Goal: Transaction & Acquisition: Purchase product/service

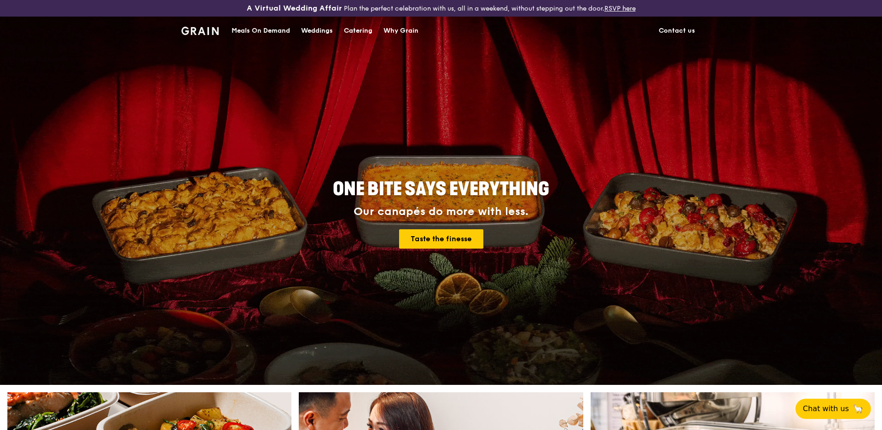
drag, startPoint x: 278, startPoint y: 29, endPoint x: 294, endPoint y: 38, distance: 18.3
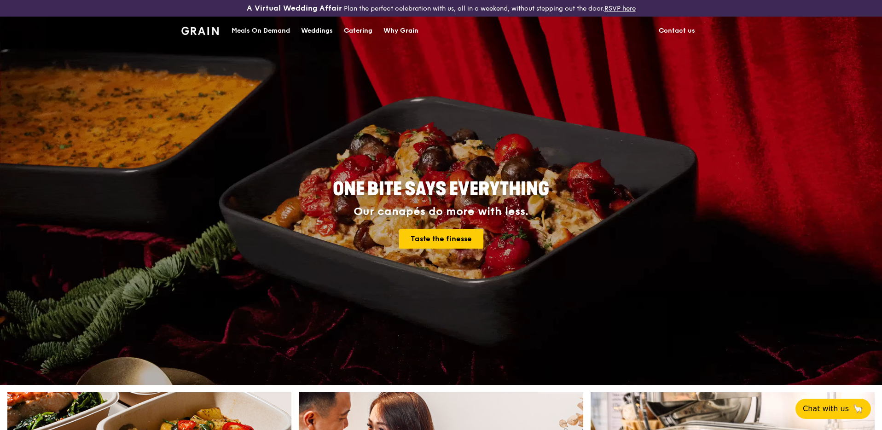
click at [294, 38] on link "Meals On Demand" at bounding box center [260, 31] width 69 height 28
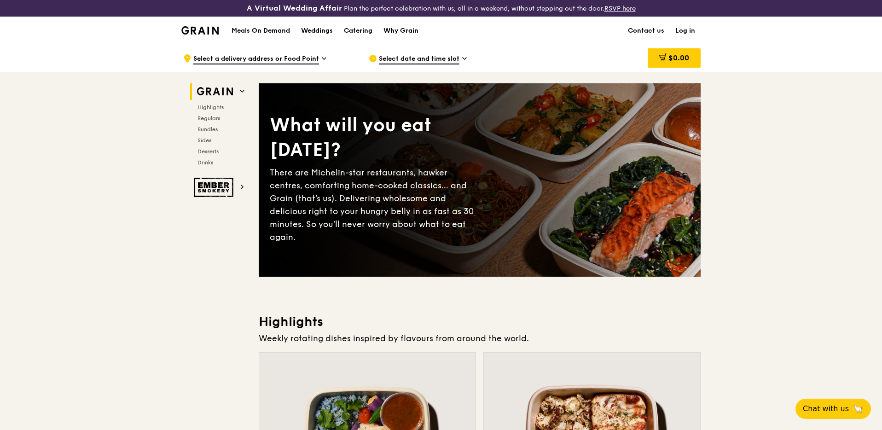
click at [293, 54] on span "Select a delivery address or Food Point" at bounding box center [256, 59] width 126 height 10
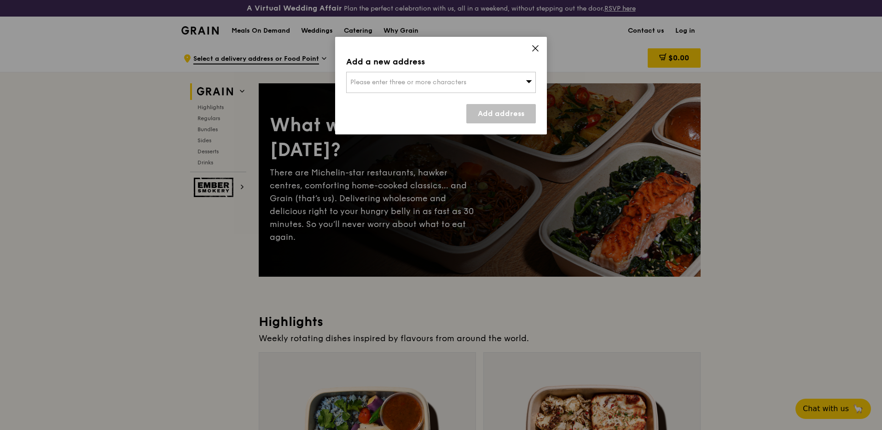
click at [401, 85] on span "Please enter three or more characters" at bounding box center [408, 82] width 116 height 8
click at [401, 85] on input "search" at bounding box center [441, 82] width 189 height 20
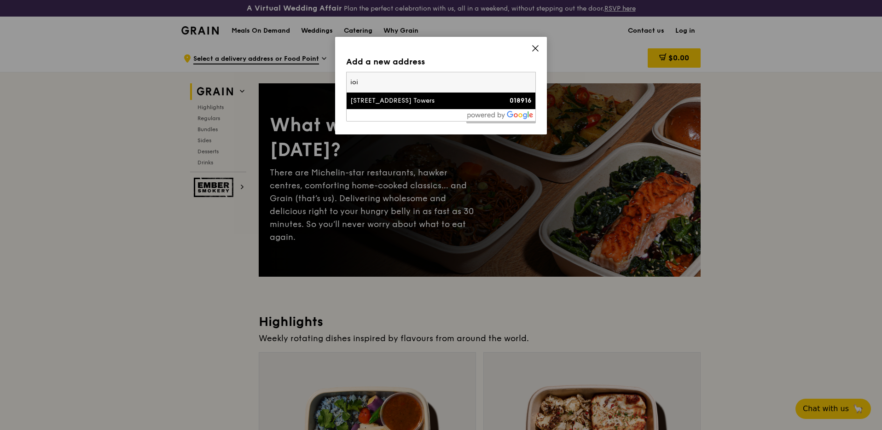
type input "ioi"
click at [462, 105] on div "[STREET_ADDRESS] Towers" at bounding box center [418, 100] width 136 height 9
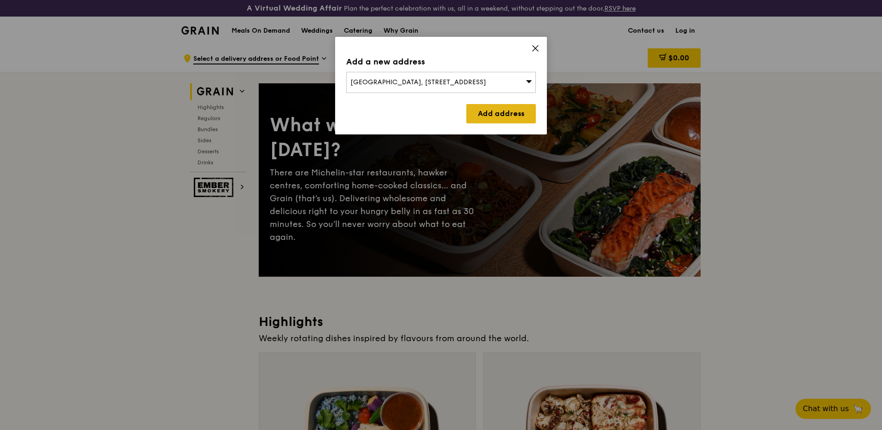
click at [488, 105] on link "Add address" at bounding box center [500, 113] width 69 height 19
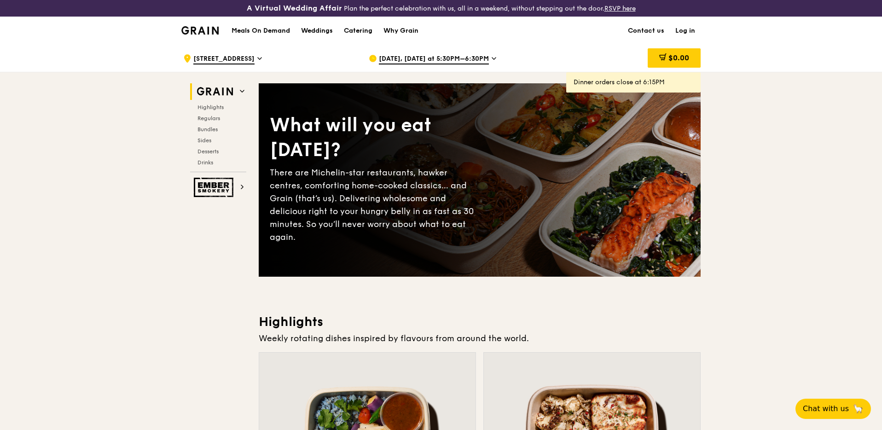
click at [456, 59] on span "[DATE], [DATE] at 5:30PM–6:30PM" at bounding box center [434, 59] width 110 height 10
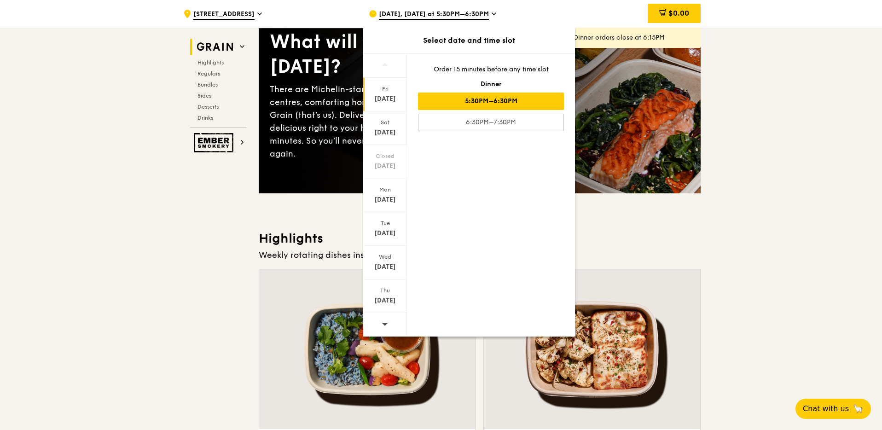
scroll to position [80, 0]
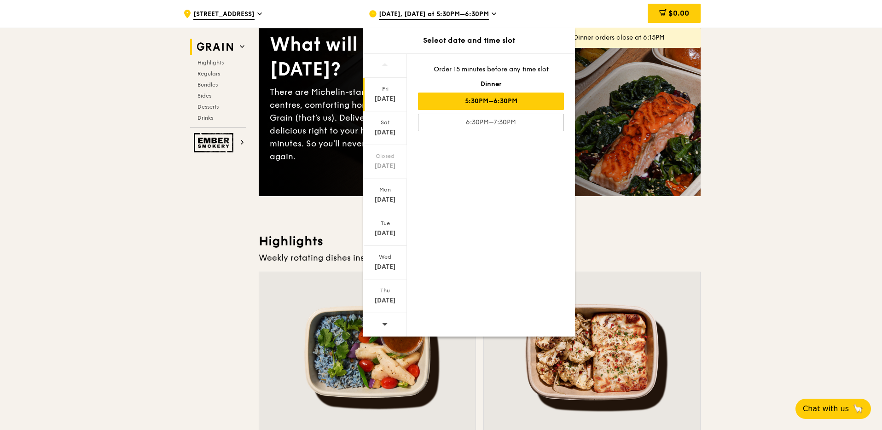
click at [382, 327] on span at bounding box center [384, 324] width 6 height 22
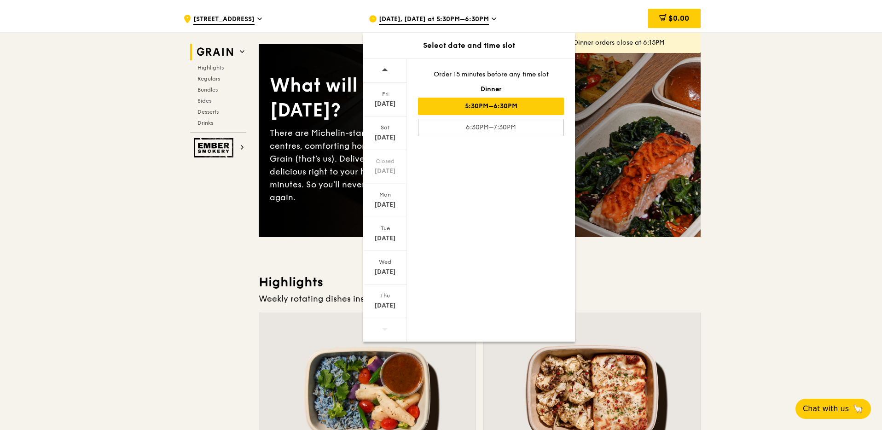
scroll to position [35, 0]
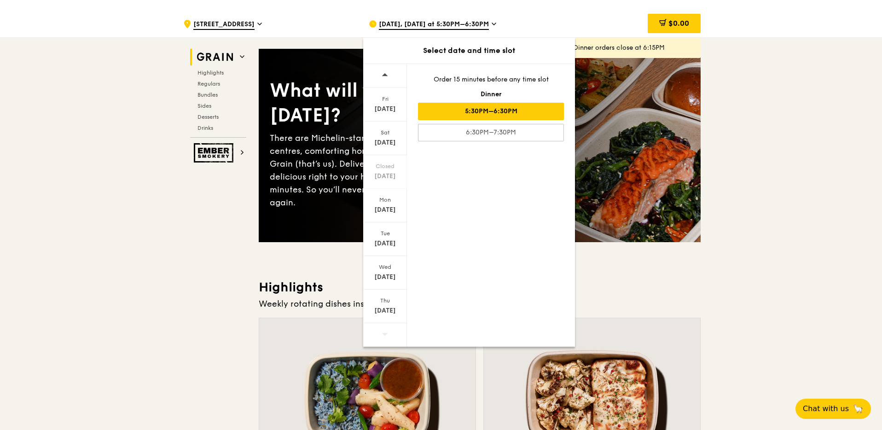
click at [385, 334] on icon at bounding box center [385, 334] width 6 height 3
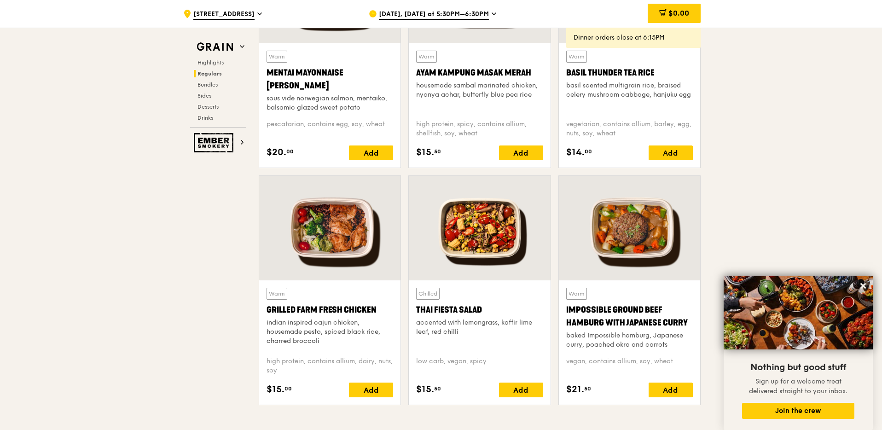
scroll to position [931, 0]
